Goal: Task Accomplishment & Management: Use online tool/utility

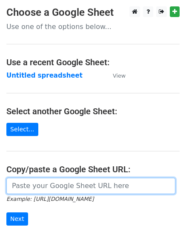
click at [62, 183] on input "url" at bounding box center [90, 186] width 169 height 16
paste input "https://docs.google.com/spreadsheets/d/1h14lrTbIC7skn6ZohtREs3rZ6GzEwZQwBzhXO21…"
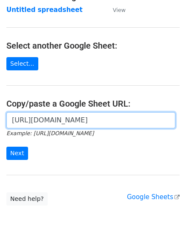
scroll to position [108, 0]
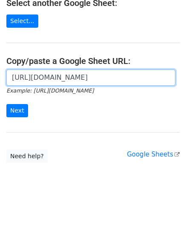
type input "https://docs.google.com/spreadsheets/d/1h14lrTbIC7skn6ZohtREs3rZ6GzEwZQwBzhXO21…"
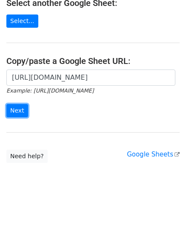
scroll to position [0, 0]
click at [14, 107] on input "Next" at bounding box center [17, 110] width 22 height 13
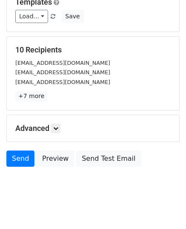
scroll to position [128, 0]
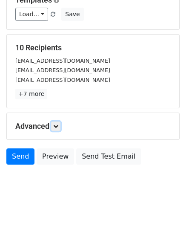
click at [56, 126] on icon at bounding box center [55, 126] width 5 height 5
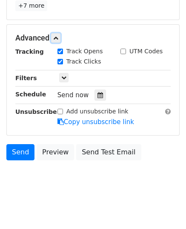
scroll to position [217, 0]
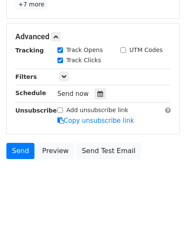
click at [95, 94] on div at bounding box center [101, 93] width 12 height 11
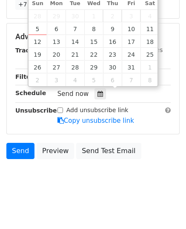
type input "[DATE] 12:00"
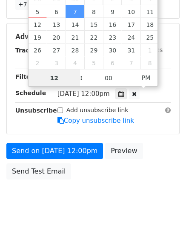
type input "9"
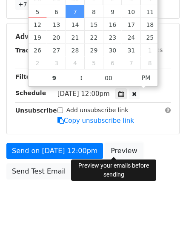
type input "[DATE] 21:00"
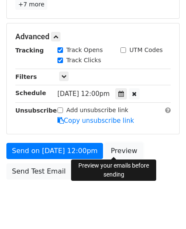
click at [122, 147] on link "Preview" at bounding box center [123, 151] width 37 height 16
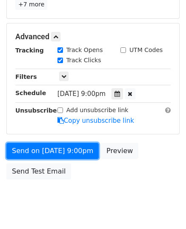
click at [32, 152] on link "Send on [DATE] 9:00pm" at bounding box center [52, 151] width 92 height 16
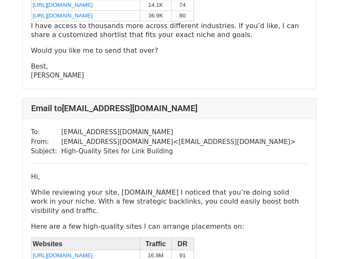
scroll to position [341, 0]
